Goal: Task Accomplishment & Management: Manage account settings

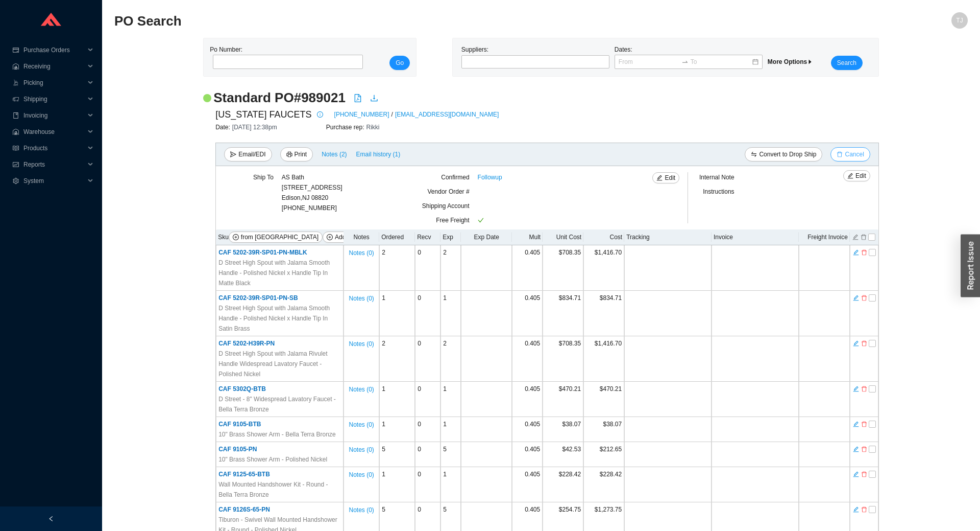
click at [854, 158] on span "Cancel" at bounding box center [854, 154] width 19 height 10
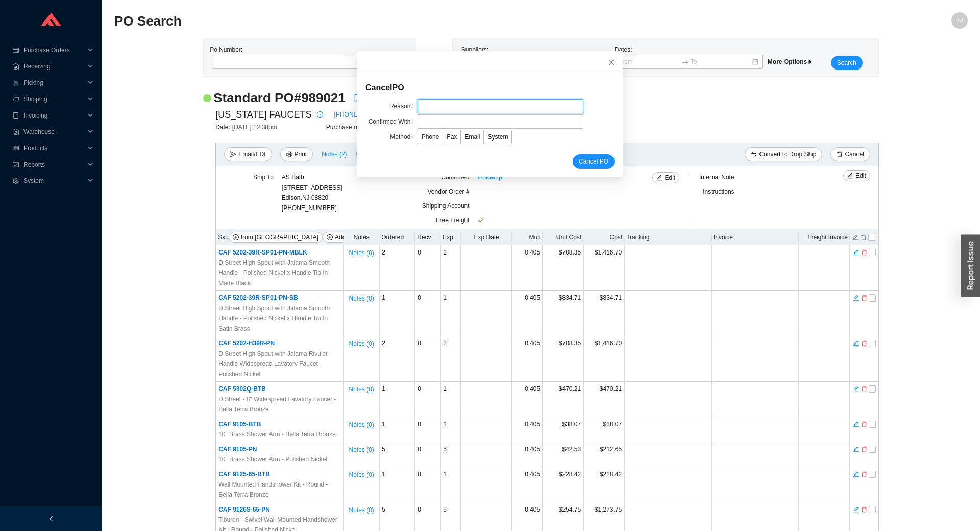
click at [491, 107] on input "text" at bounding box center [501, 106] width 166 height 14
type input "EDI issue"
click at [477, 126] on input "text" at bounding box center [501, 121] width 166 height 14
type input "Sergio"
click at [469, 136] on span "Email" at bounding box center [472, 136] width 15 height 7
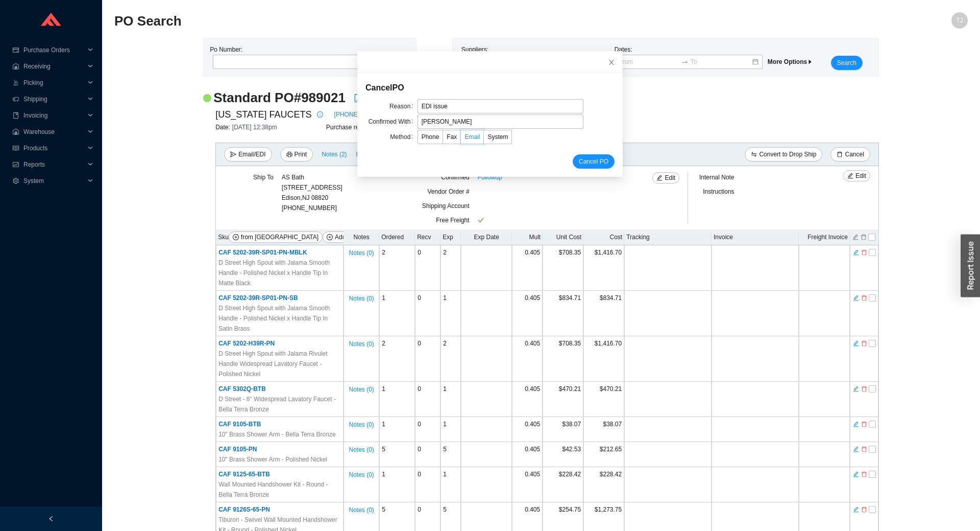
click at [461, 139] on input "Email" at bounding box center [461, 139] width 0 height 0
click at [571, 158] on div "Cancel PO" at bounding box center [490, 161] width 249 height 14
click at [582, 159] on span "Cancel PO" at bounding box center [594, 161] width 30 height 10
